Goal: Communication & Community: Answer question/provide support

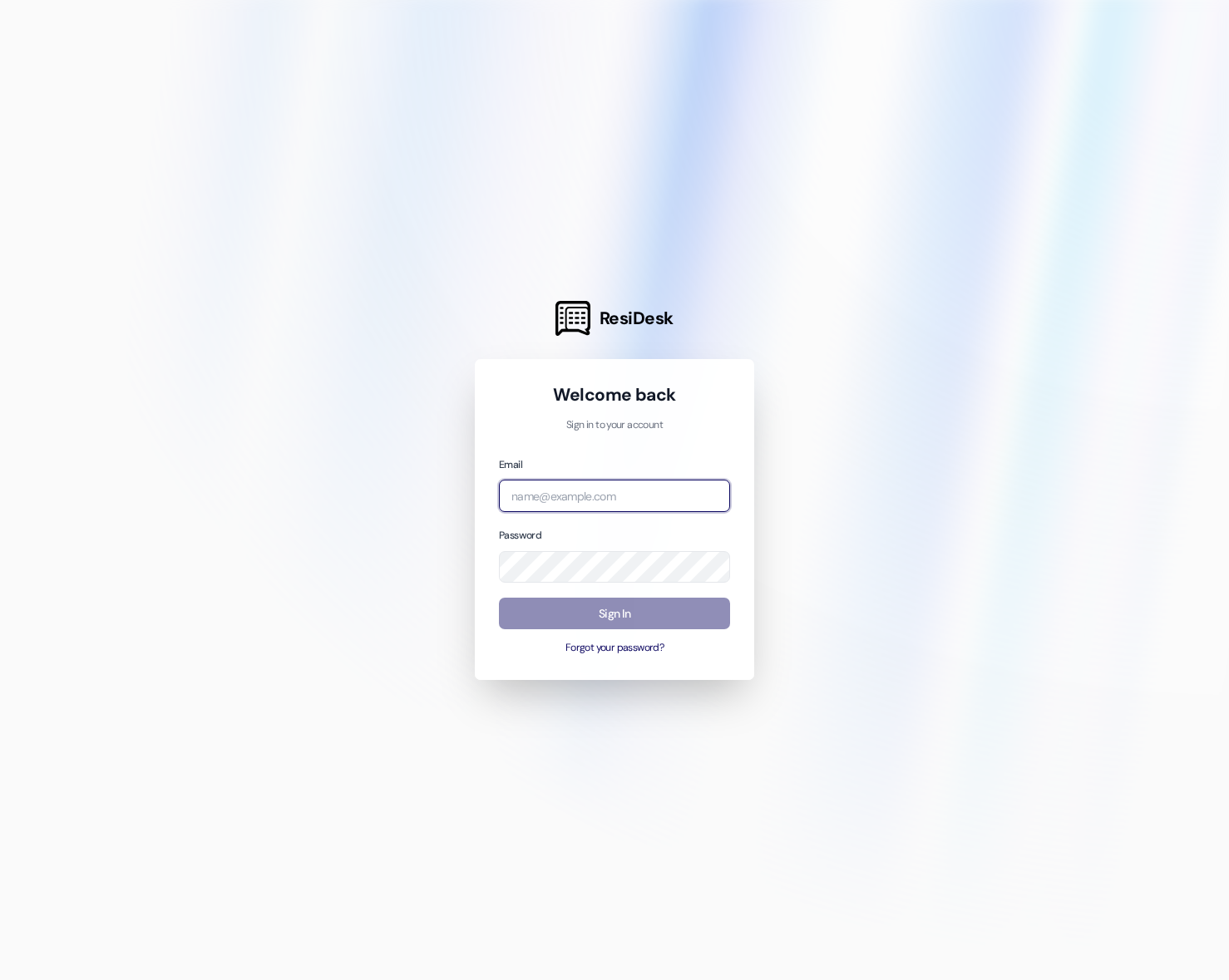
type input "emma@beaconplace.com"
click at [613, 603] on button "Sign In" at bounding box center [614, 613] width 231 height 32
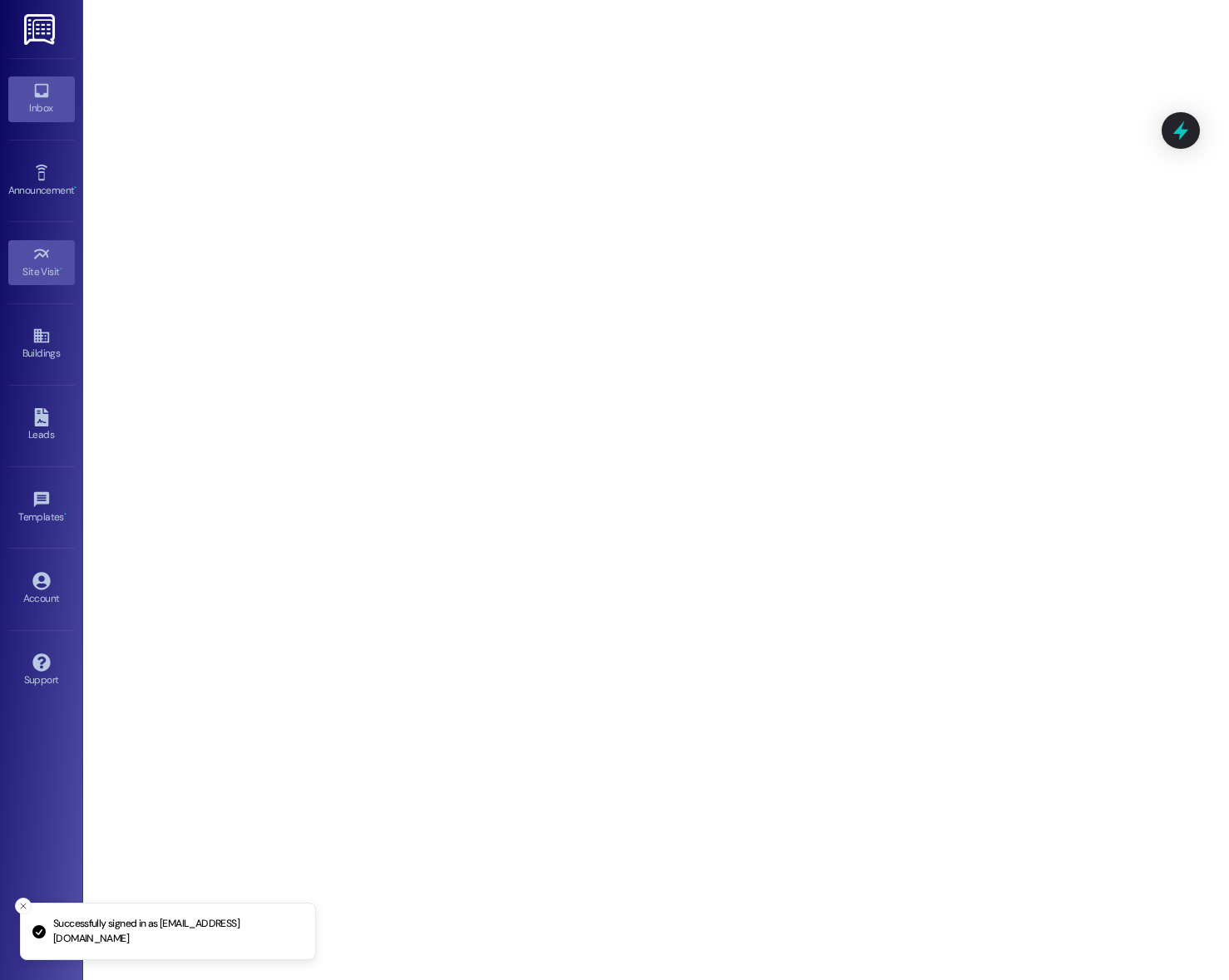
click at [37, 95] on icon at bounding box center [41, 90] width 14 height 14
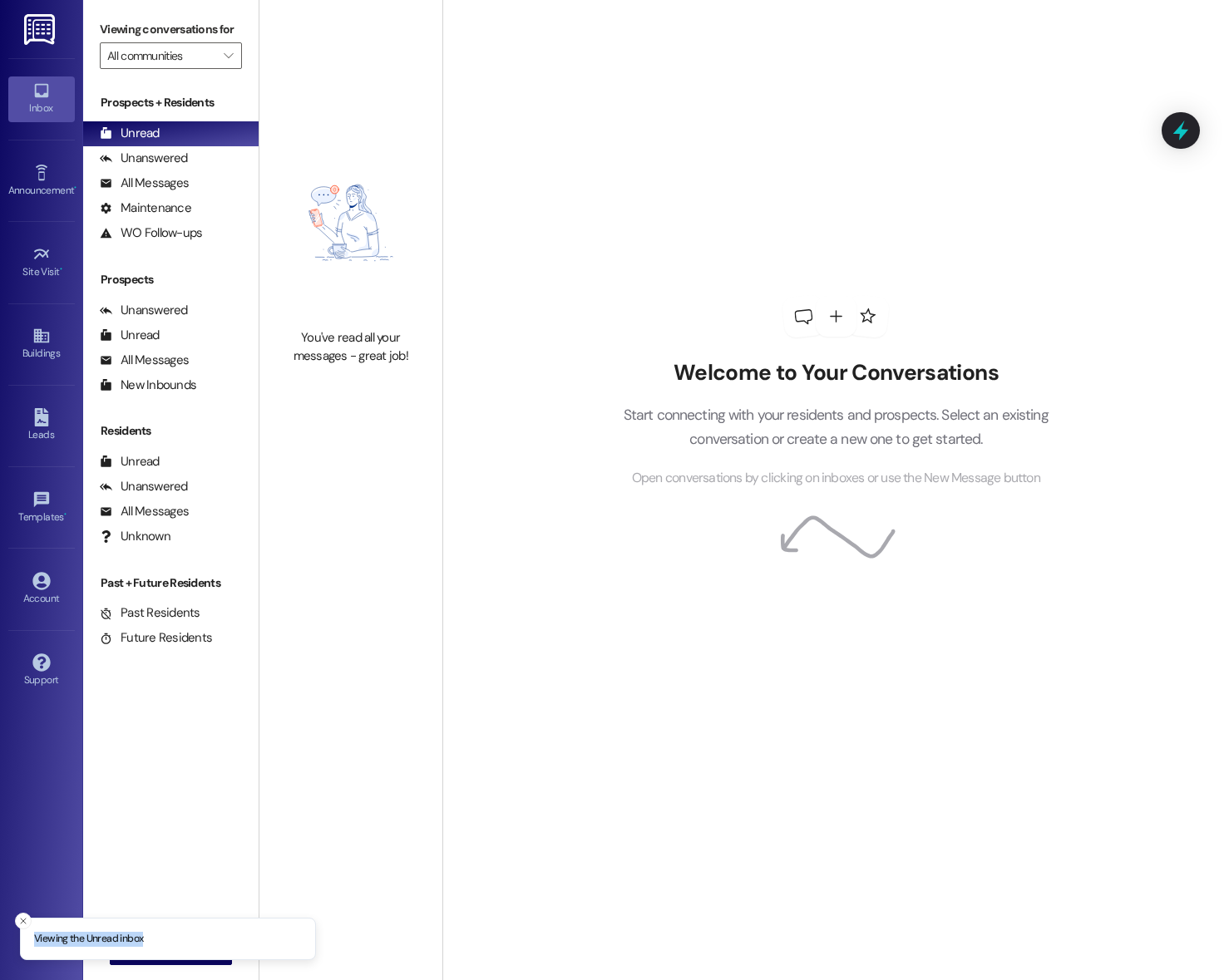
click at [22, 918] on li "Viewing the Unread inbox" at bounding box center [168, 939] width 296 height 43
click at [22, 916] on icon "Close toast" at bounding box center [23, 921] width 10 height 10
click at [158, 944] on span "New Message" at bounding box center [181, 951] width 68 height 18
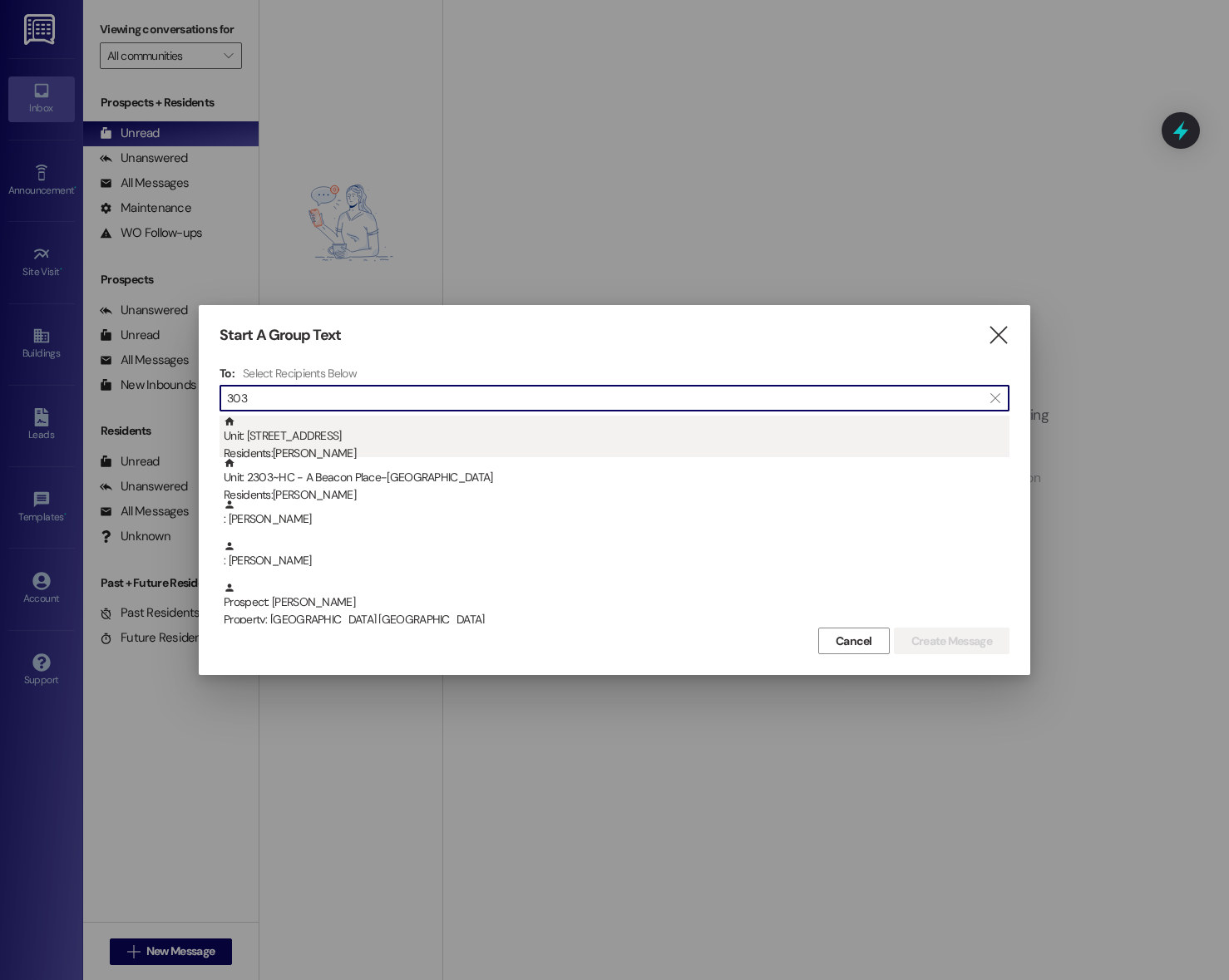
type input "303"
click at [389, 454] on div "Residents: Ethel Spivey" at bounding box center [616, 453] width 786 height 18
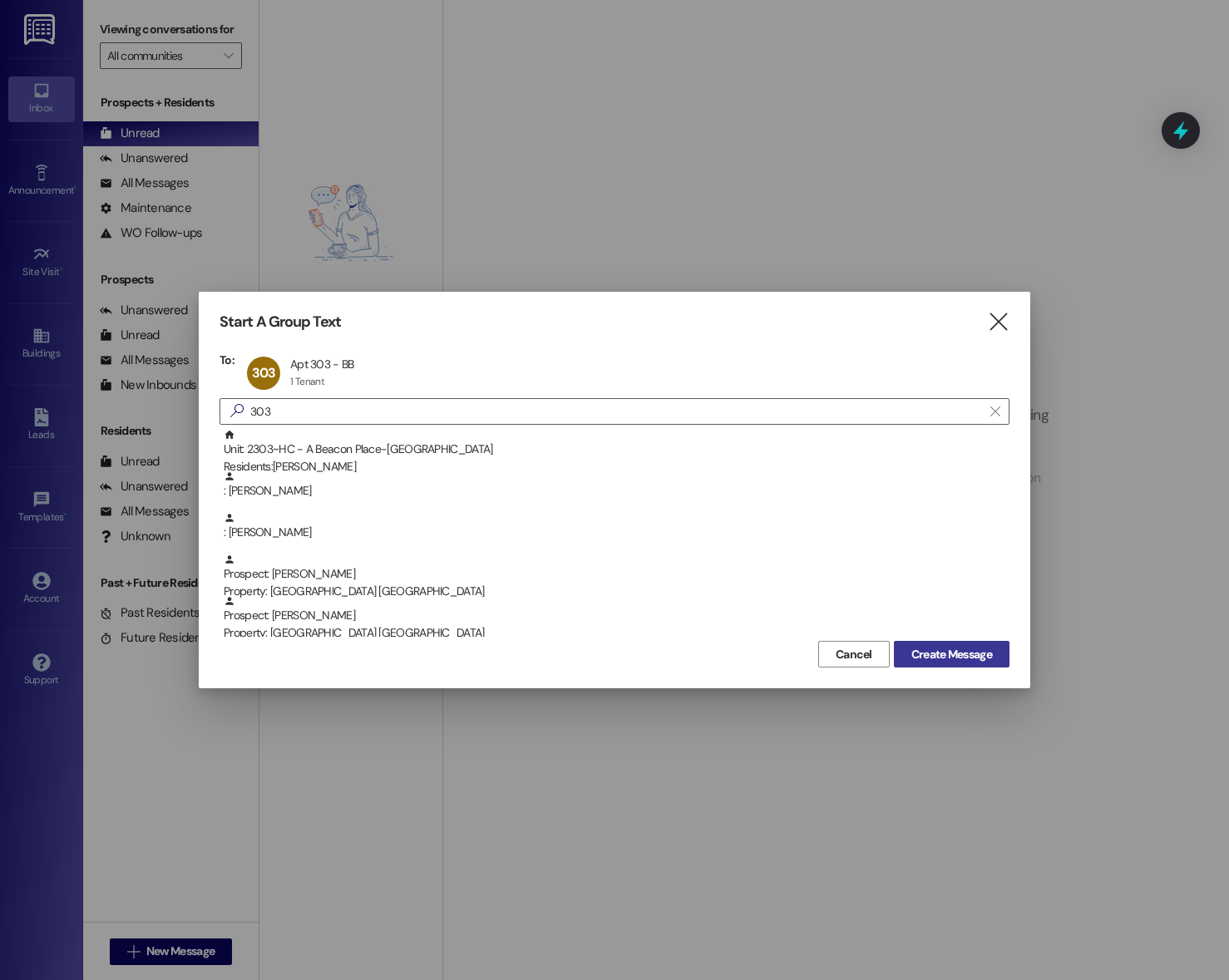
click at [951, 658] on span "Create Message" at bounding box center [952, 654] width 81 height 18
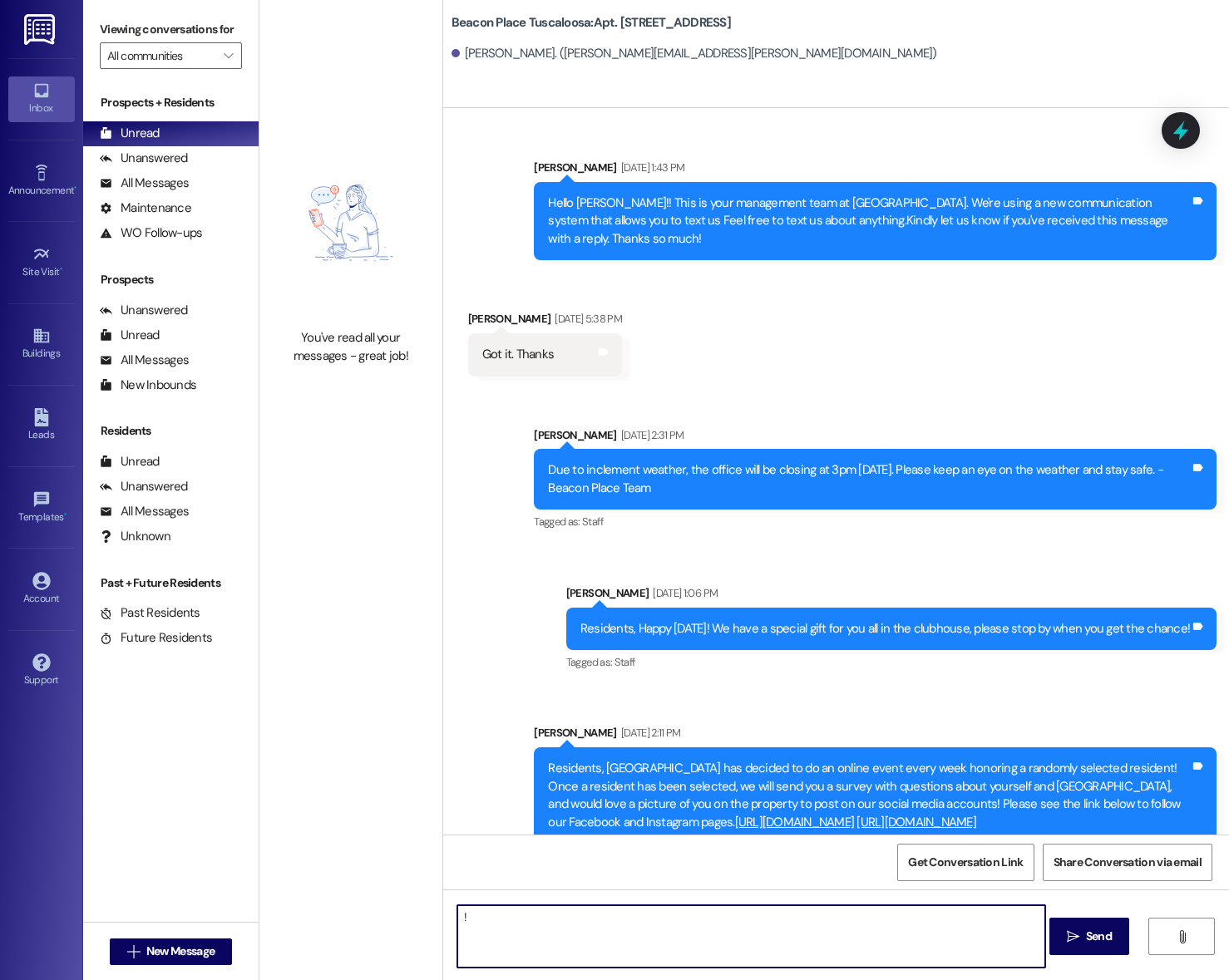
type textarea "!!"
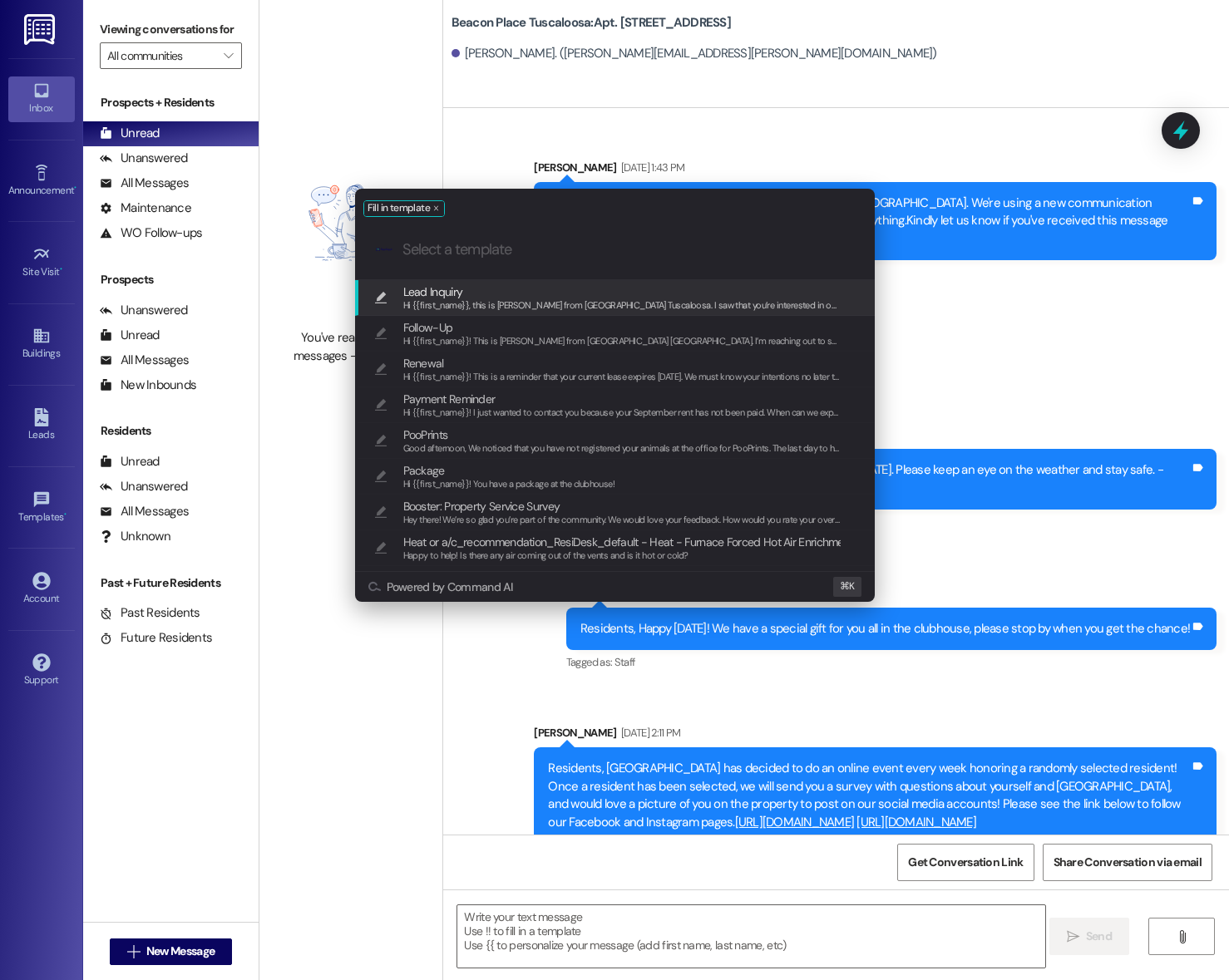
scroll to position [44284, 0]
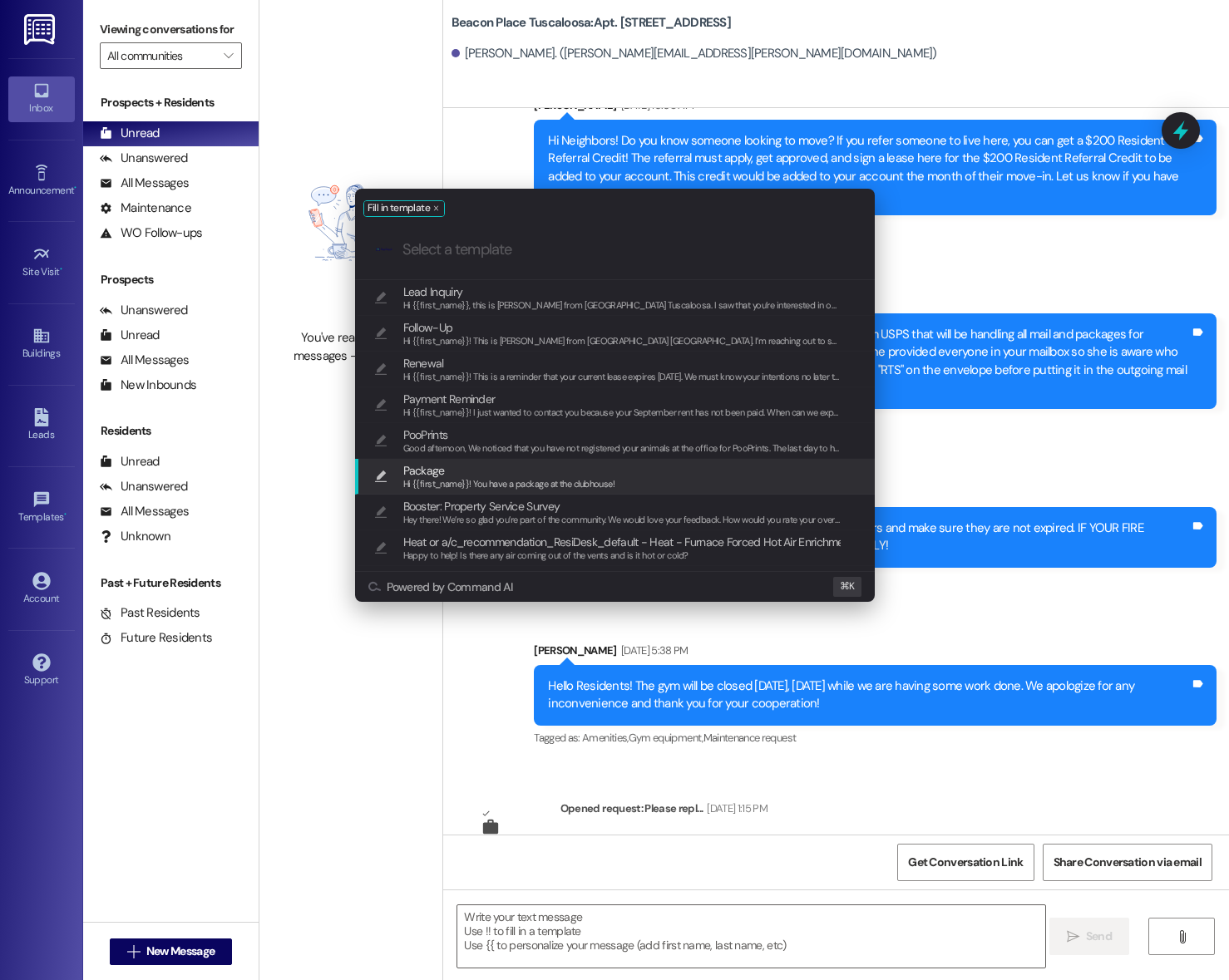
click at [543, 473] on span "Package" at bounding box center [509, 471] width 212 height 18
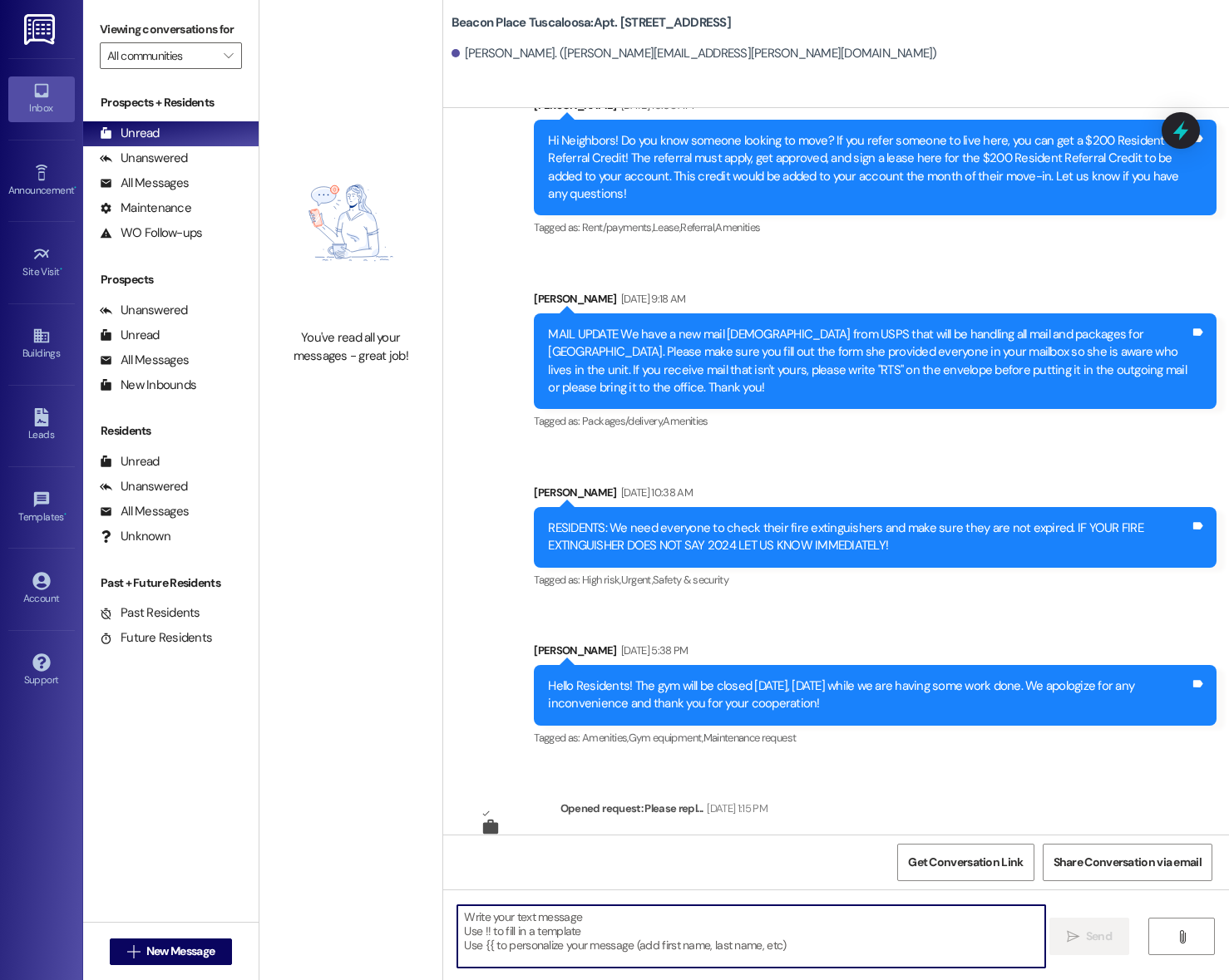
type textarea "Hi {{first_name}}! You have a package at the clubhouse!"
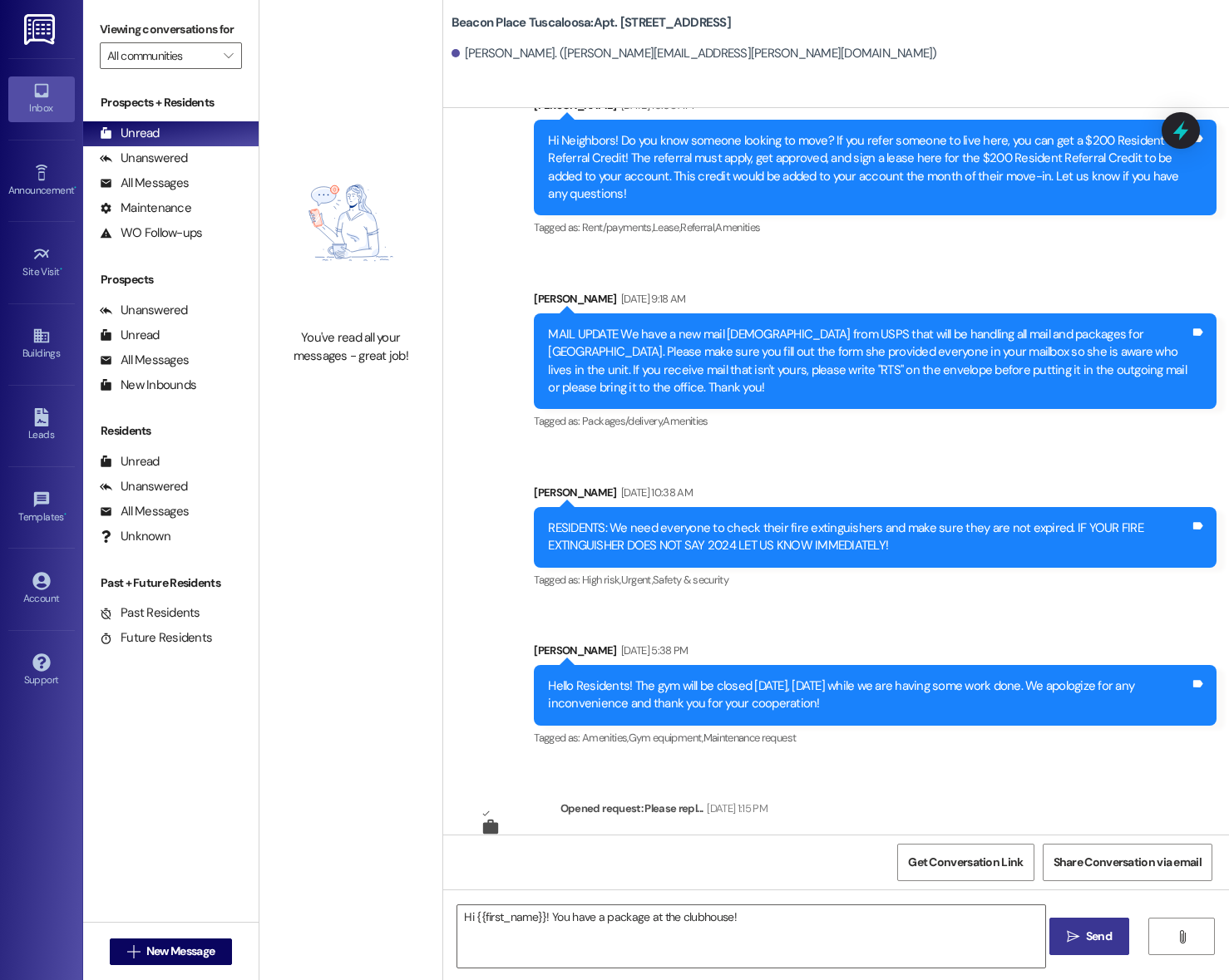
click at [1103, 951] on button " Send" at bounding box center [1090, 937] width 81 height 38
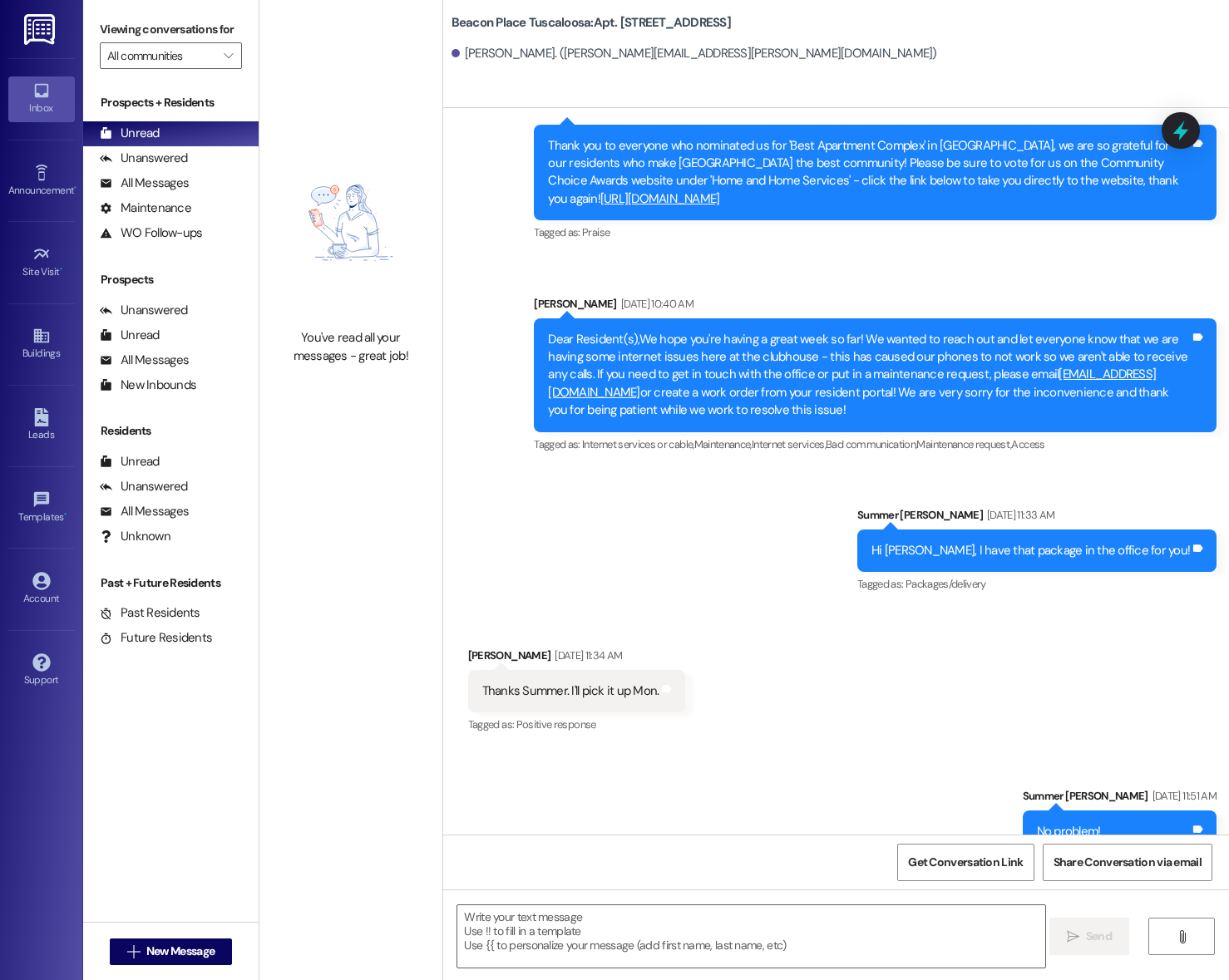
scroll to position [17916, 0]
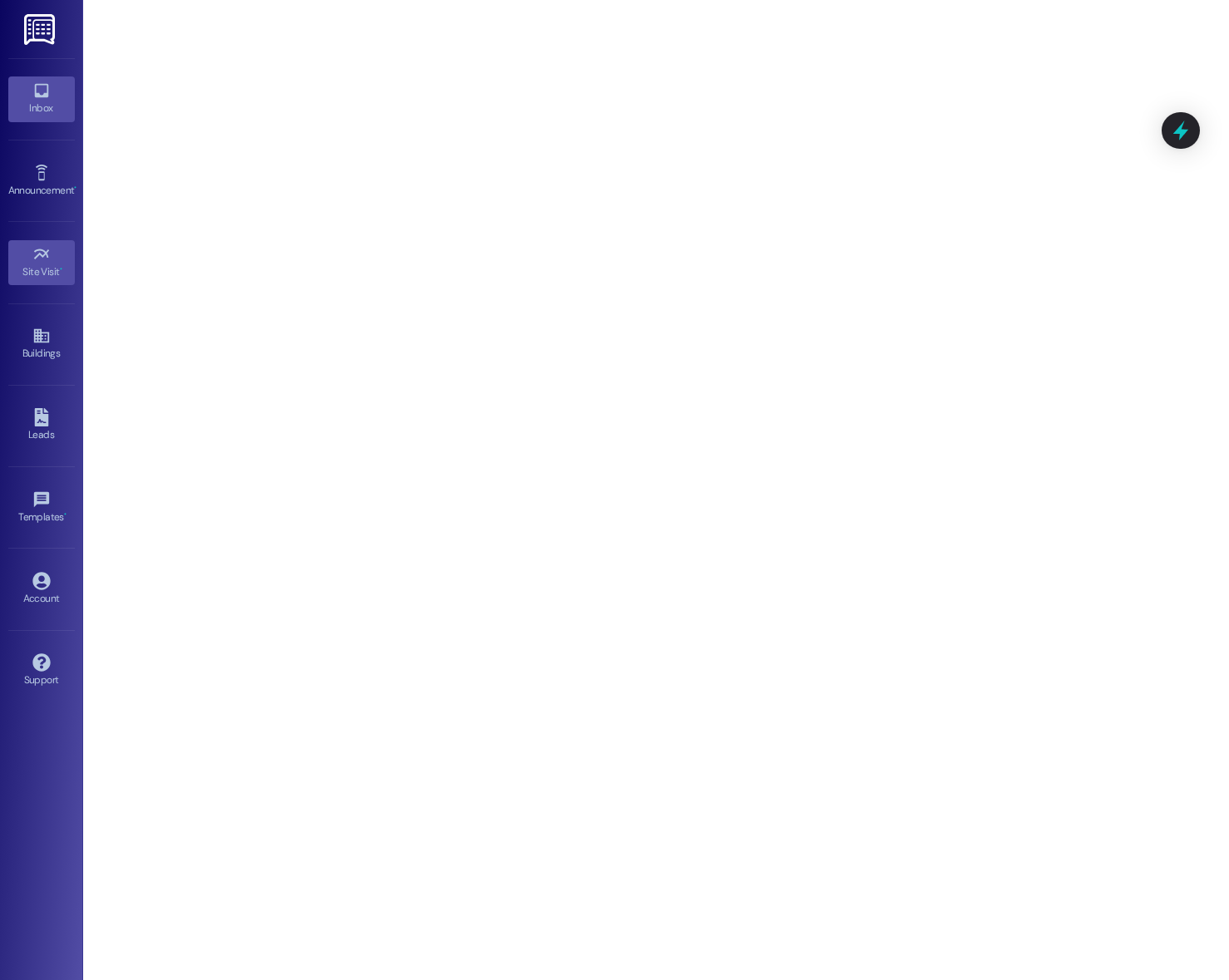
click at [53, 100] on div "Inbox" at bounding box center [41, 108] width 83 height 17
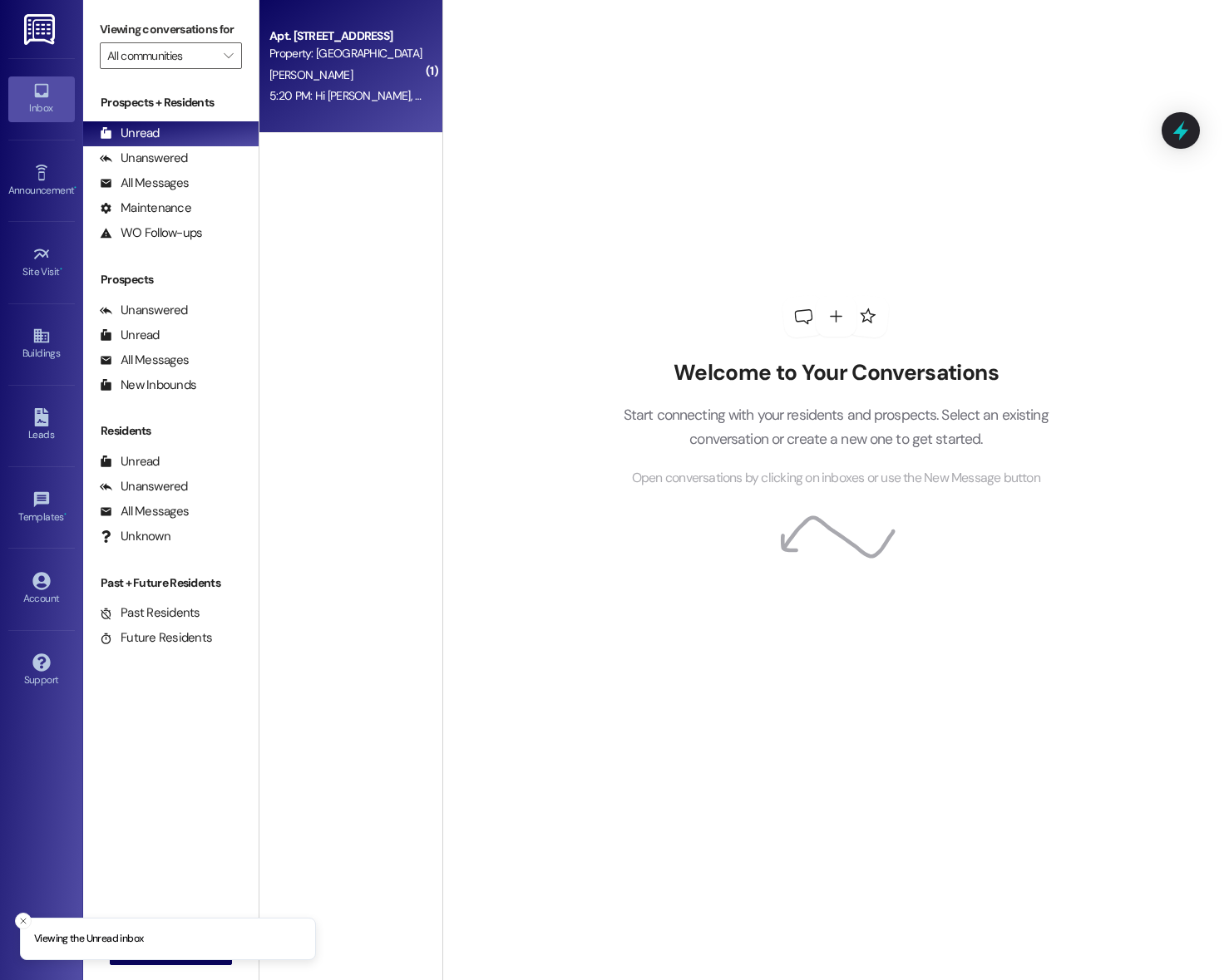
click at [324, 87] on div "5:20 PM: Hi [PERSON_NAME], thank you. I'm out of town until [DATE]. Will you ei…" at bounding box center [346, 96] width 158 height 21
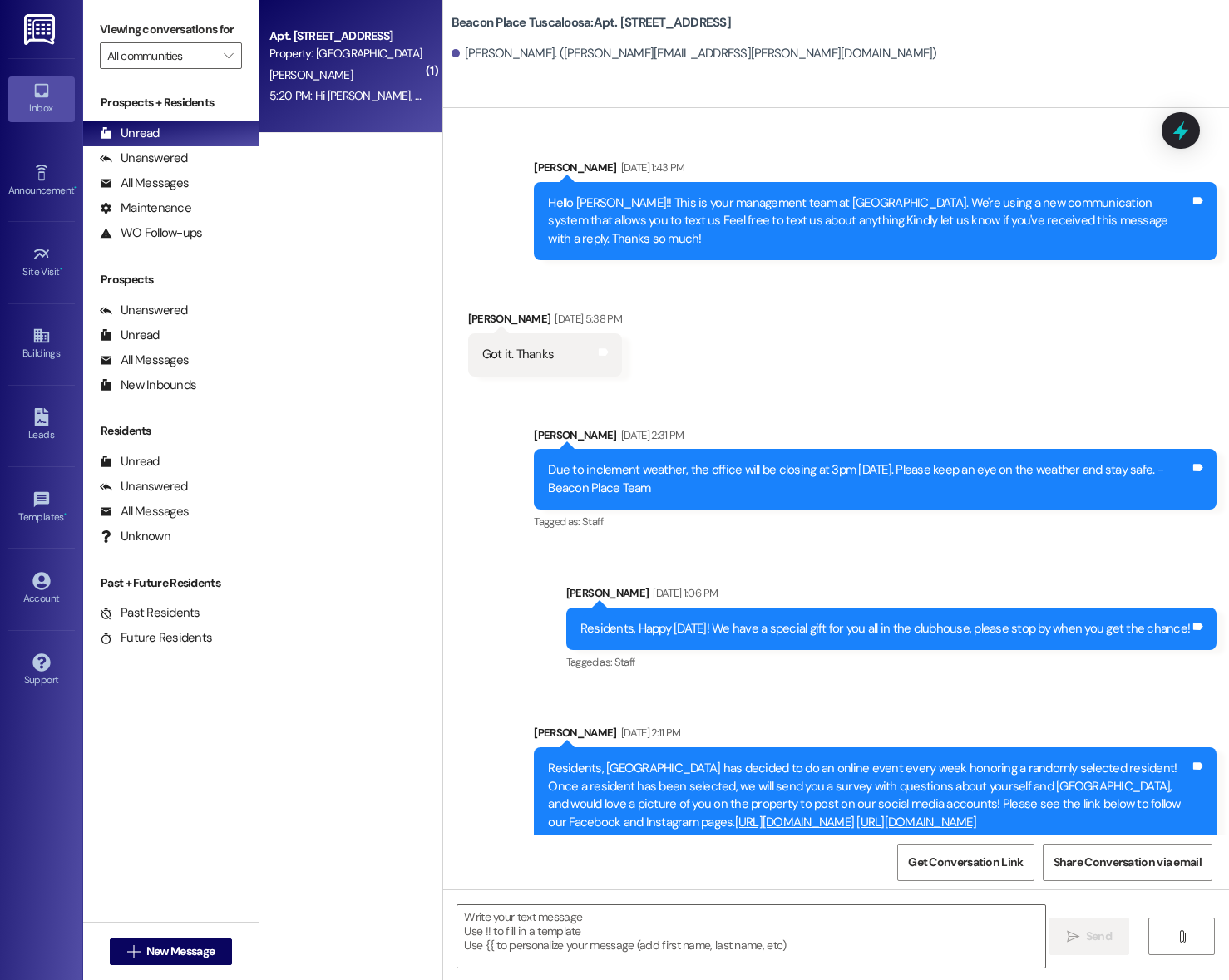
scroll to position [44618, 0]
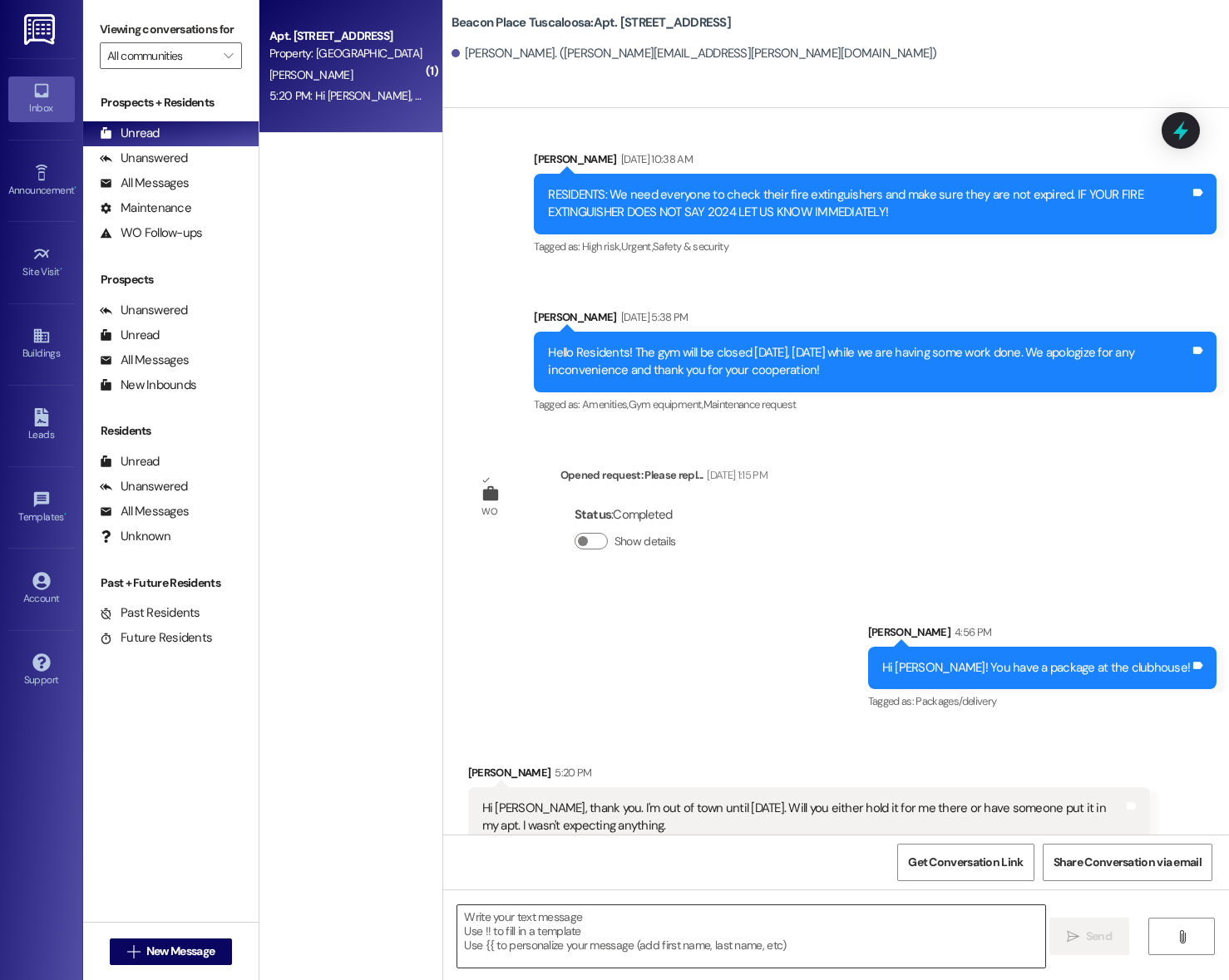
click at [660, 921] on textarea at bounding box center [752, 937] width 588 height 63
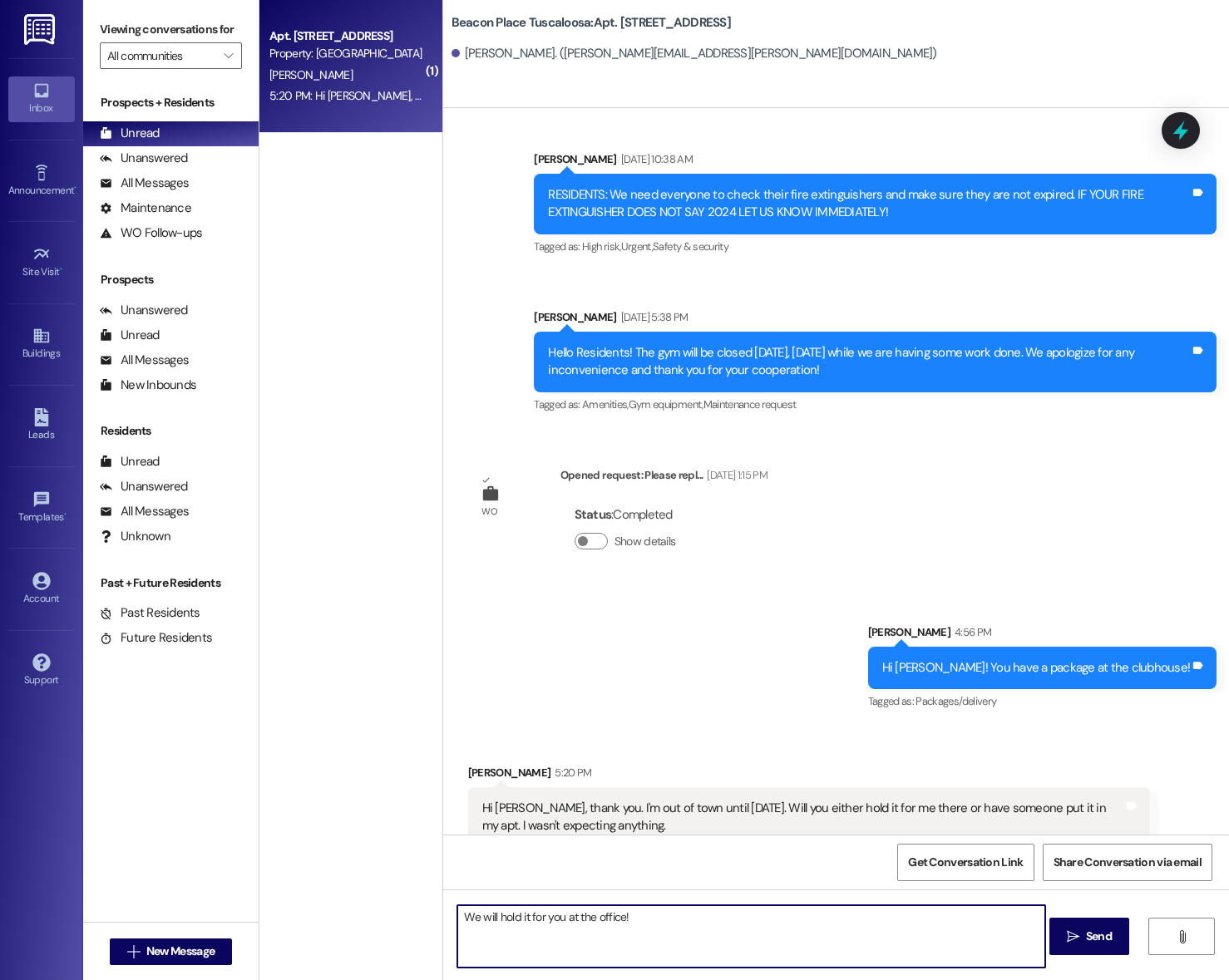
click at [460, 910] on textarea "We will hold it for you at the office!" at bounding box center [752, 937] width 588 height 63
type textarea "No problem. We will hold it for you at the office!"
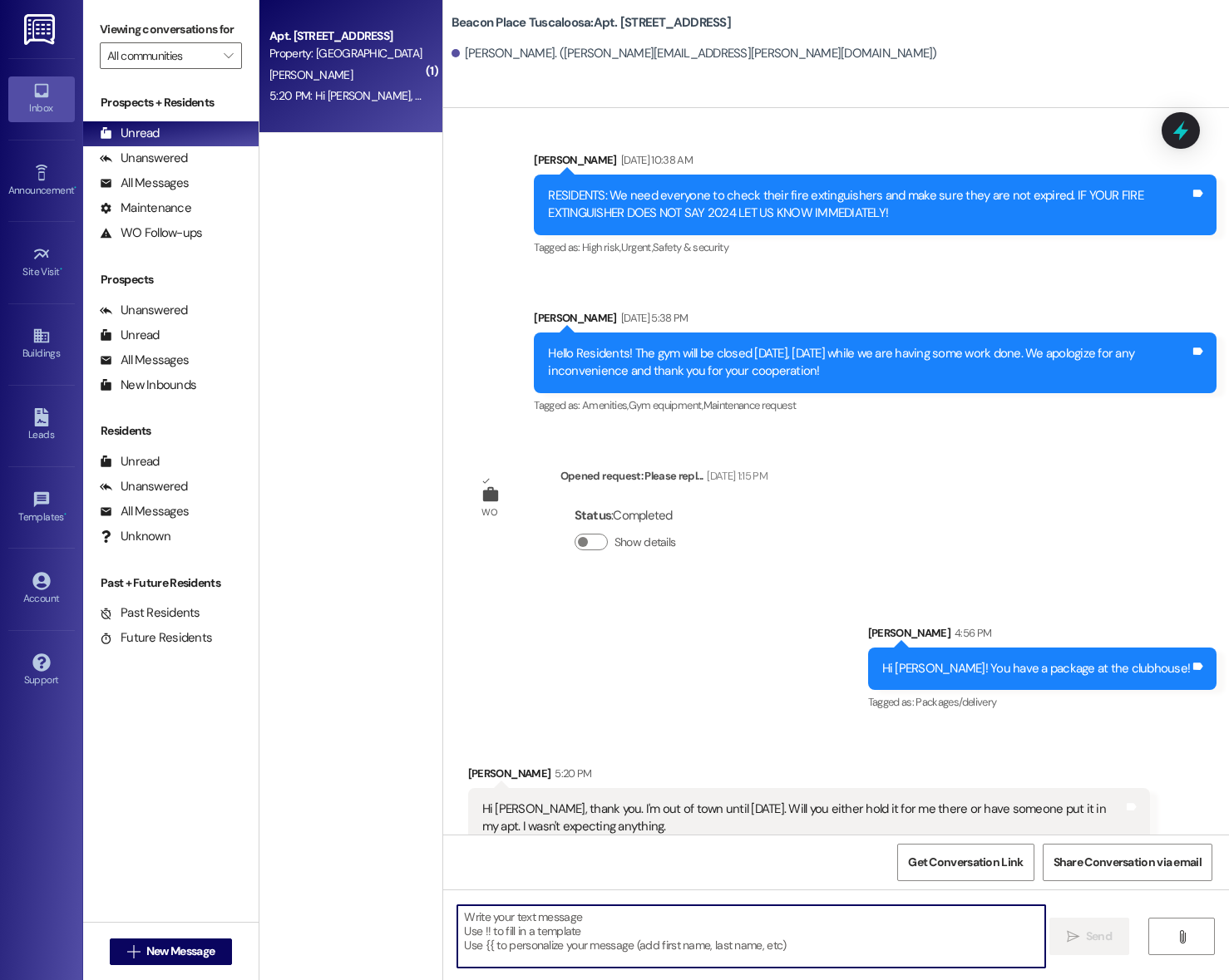
scroll to position [44735, 0]
